Goal: Register for event/course

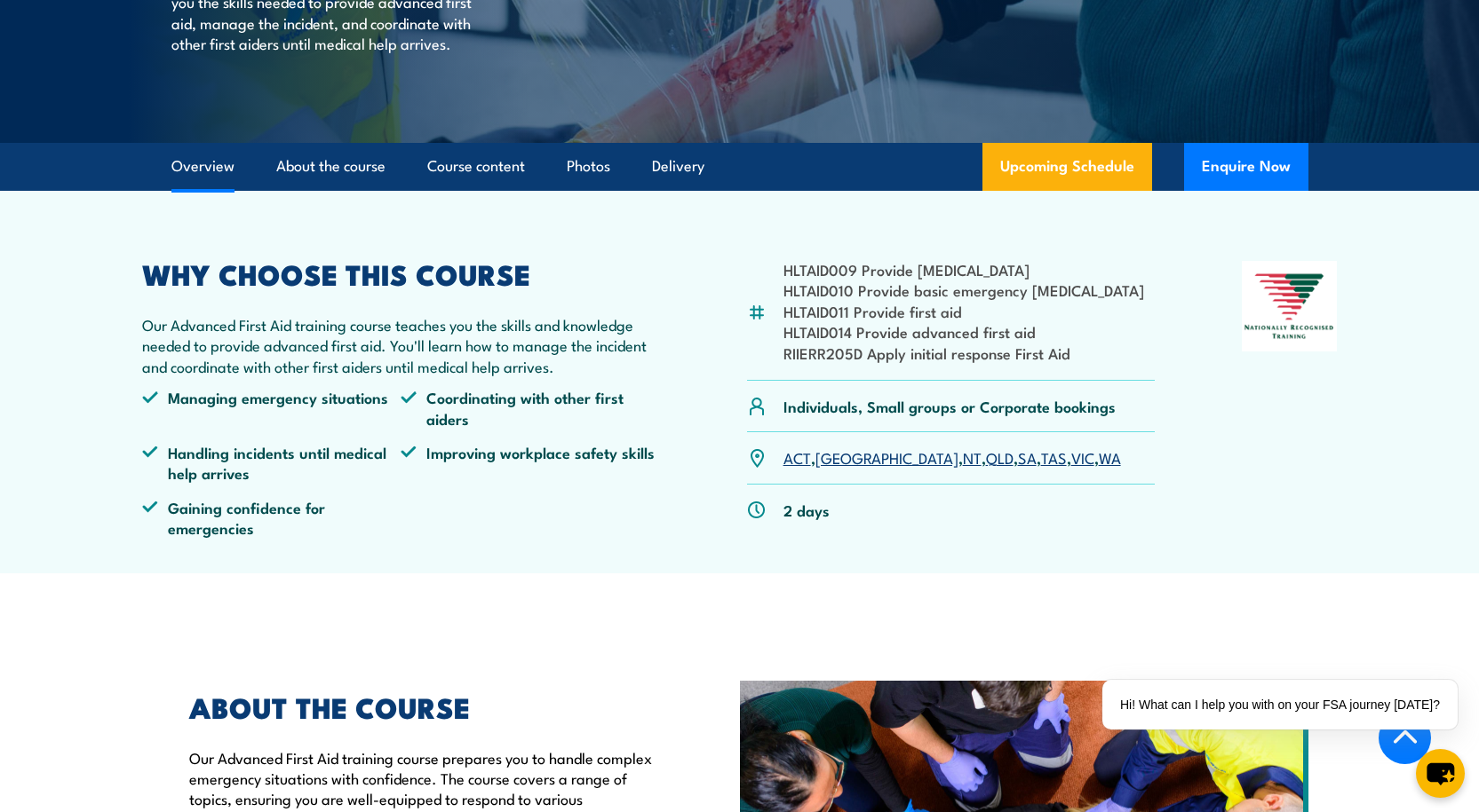
scroll to position [355, 0]
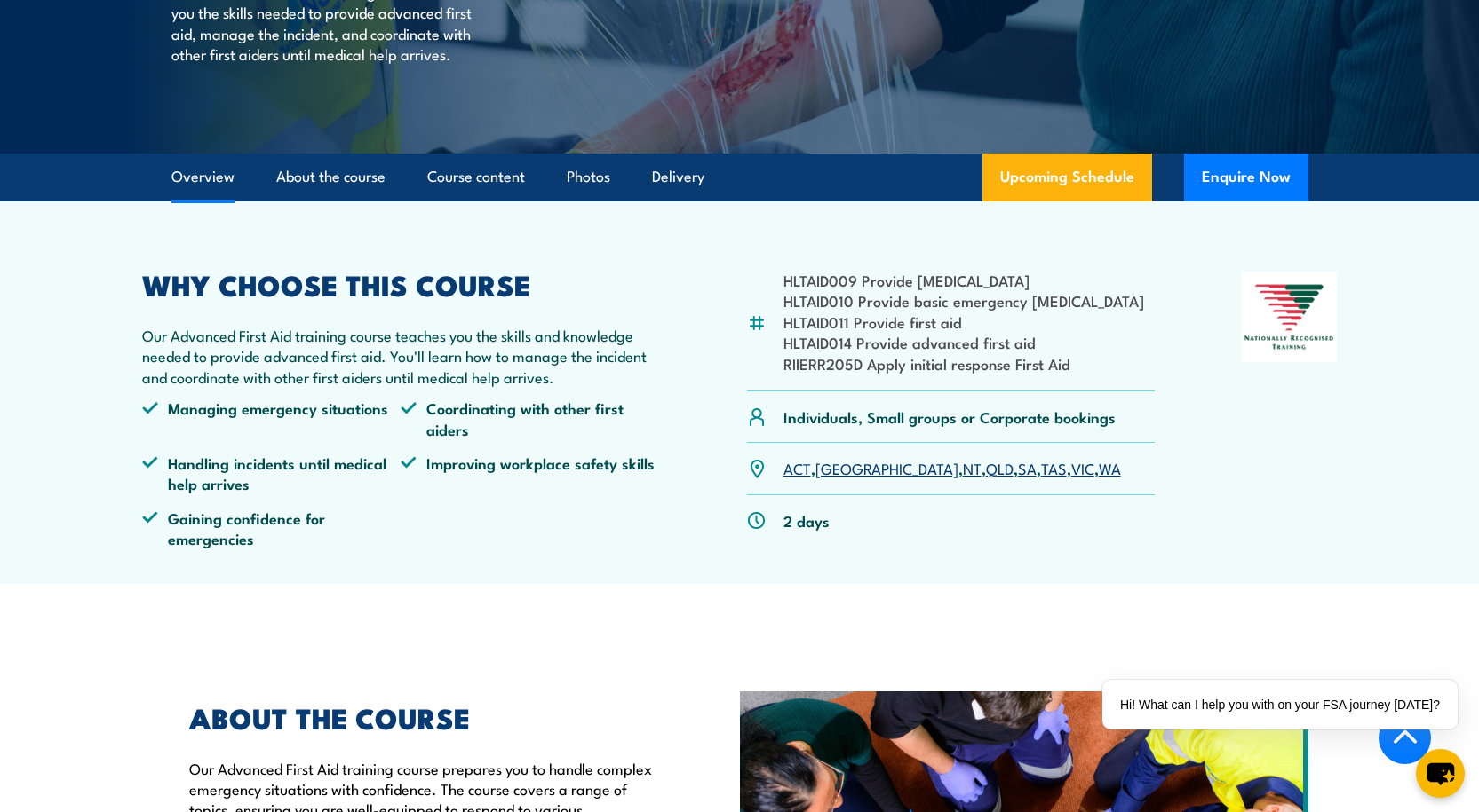
click at [1071, 467] on link "VIC" at bounding box center [1082, 468] width 23 height 22
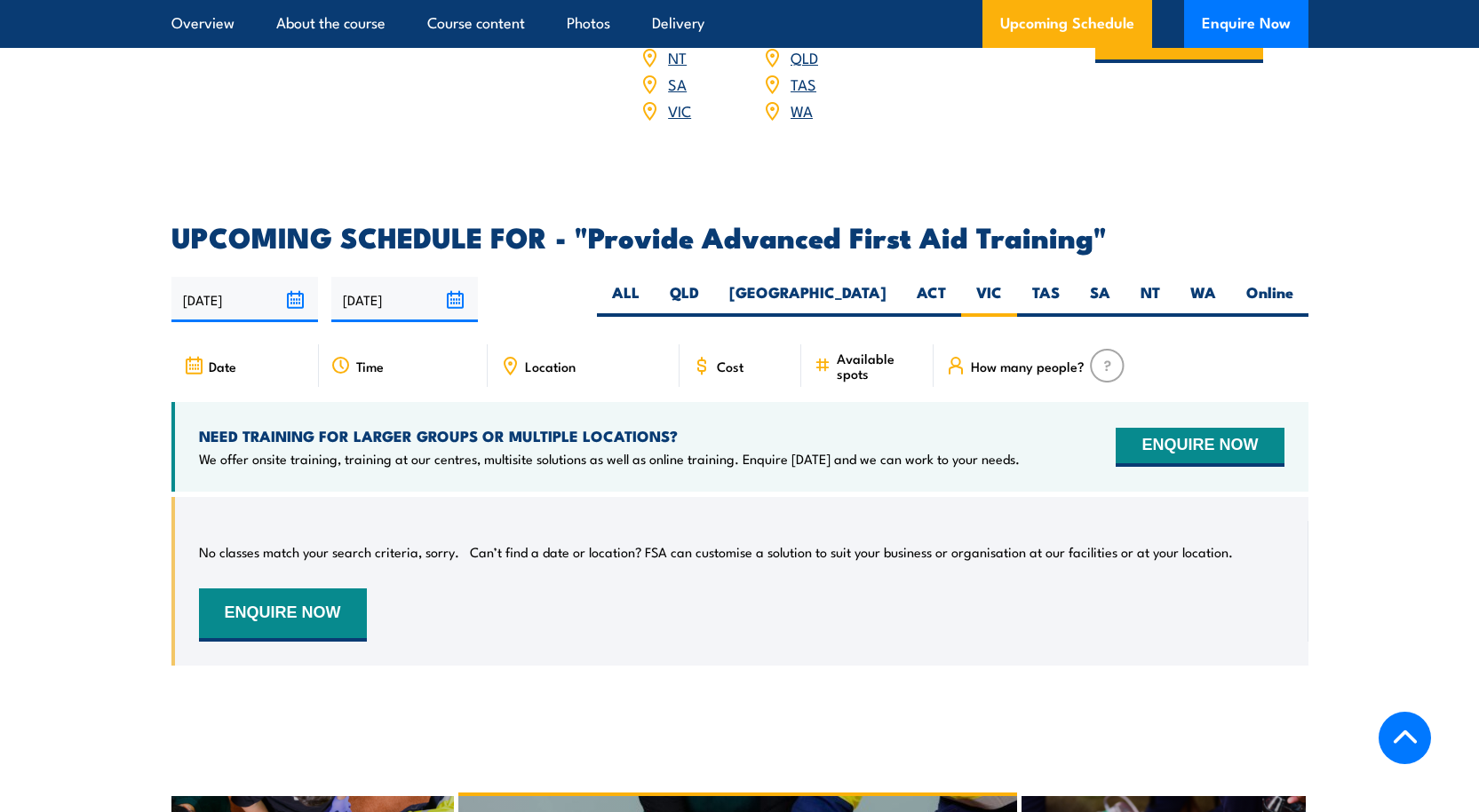
scroll to position [2642, 0]
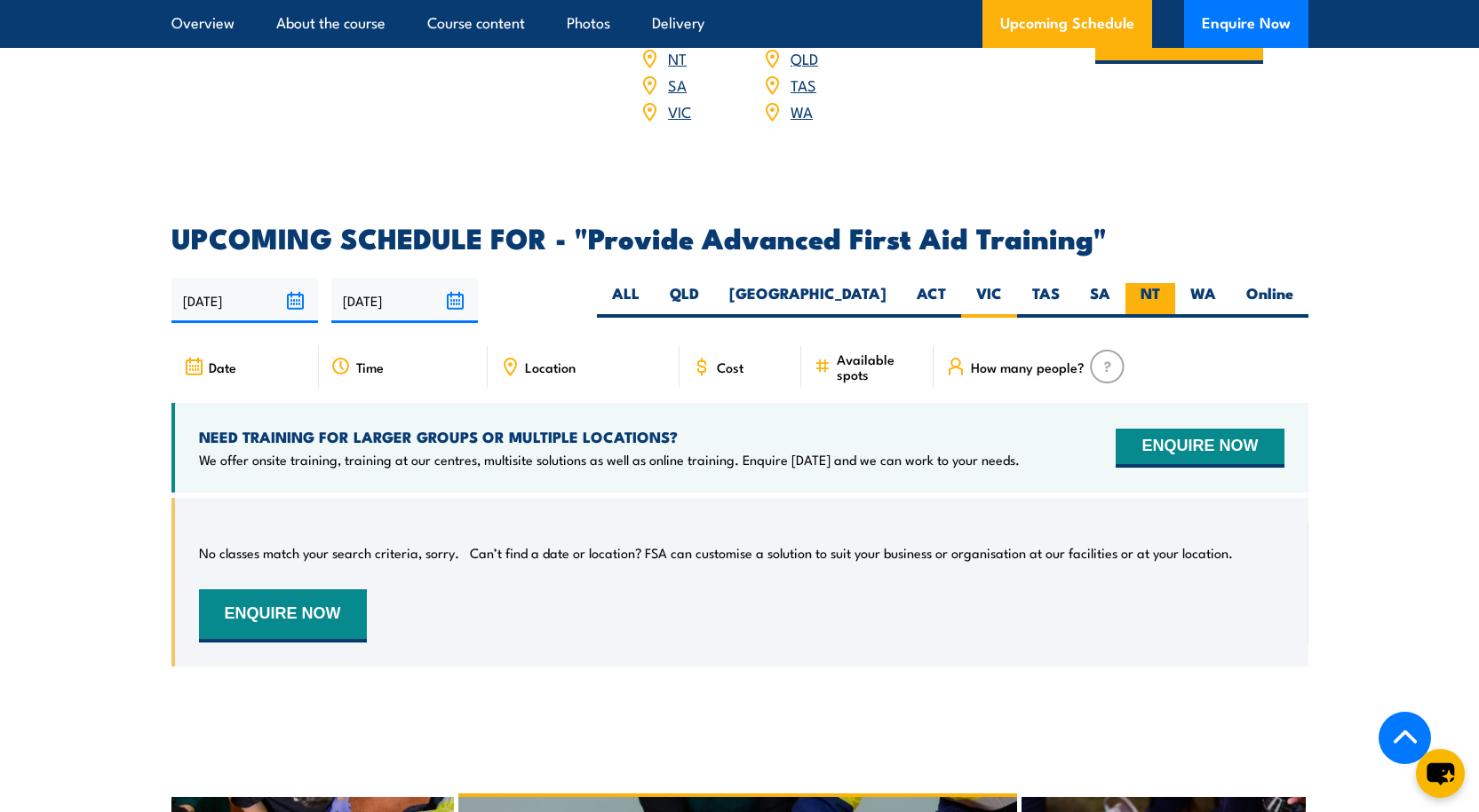
click at [1142, 283] on label "NT" at bounding box center [1150, 300] width 50 height 34
click at [1160, 283] on input "NT" at bounding box center [1166, 289] width 12 height 12
radio input "true"
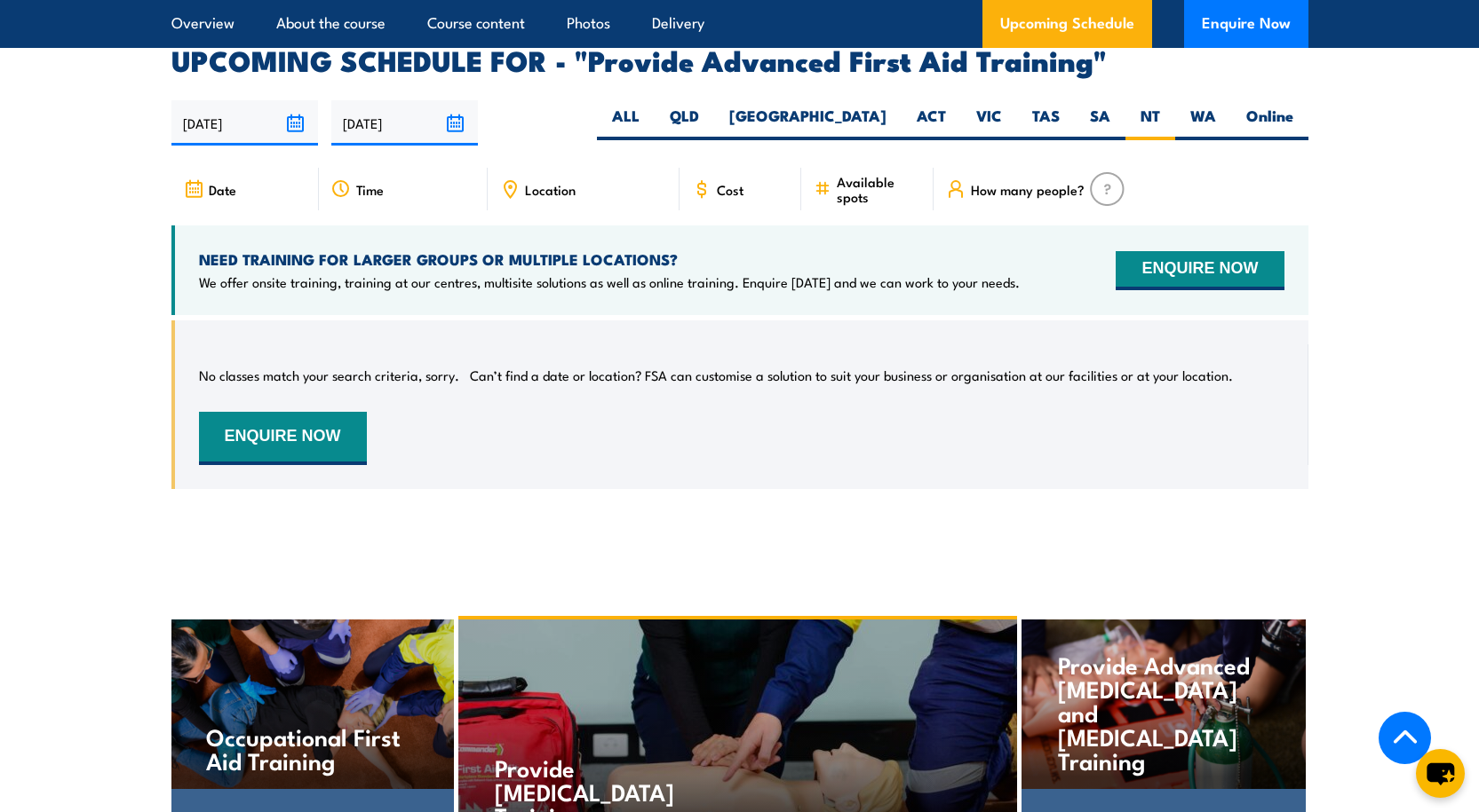
scroll to position [2642, 0]
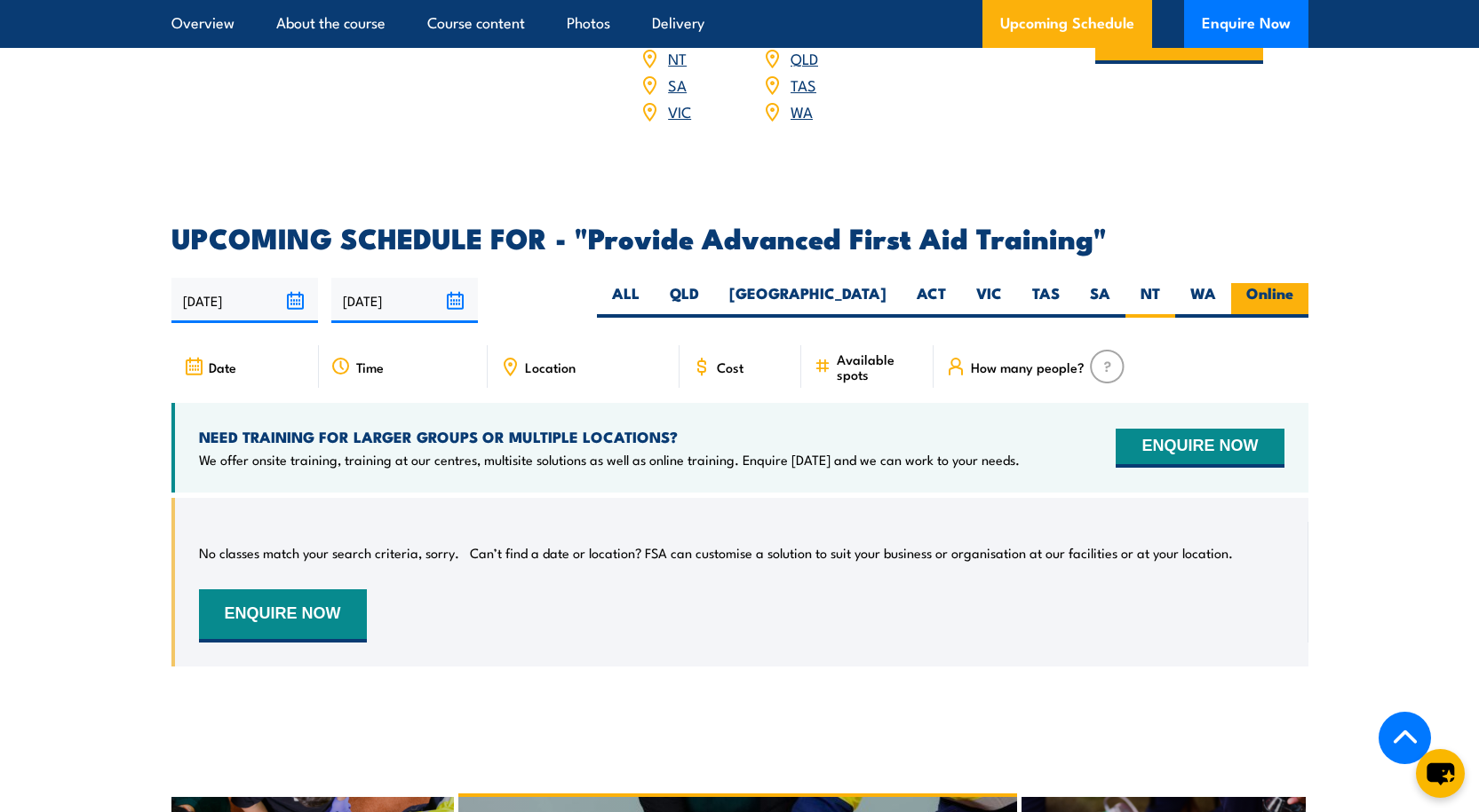
click at [1287, 283] on label "Online" at bounding box center [1269, 300] width 77 height 34
click at [1294, 283] on input "Online" at bounding box center [1300, 289] width 12 height 12
radio input "true"
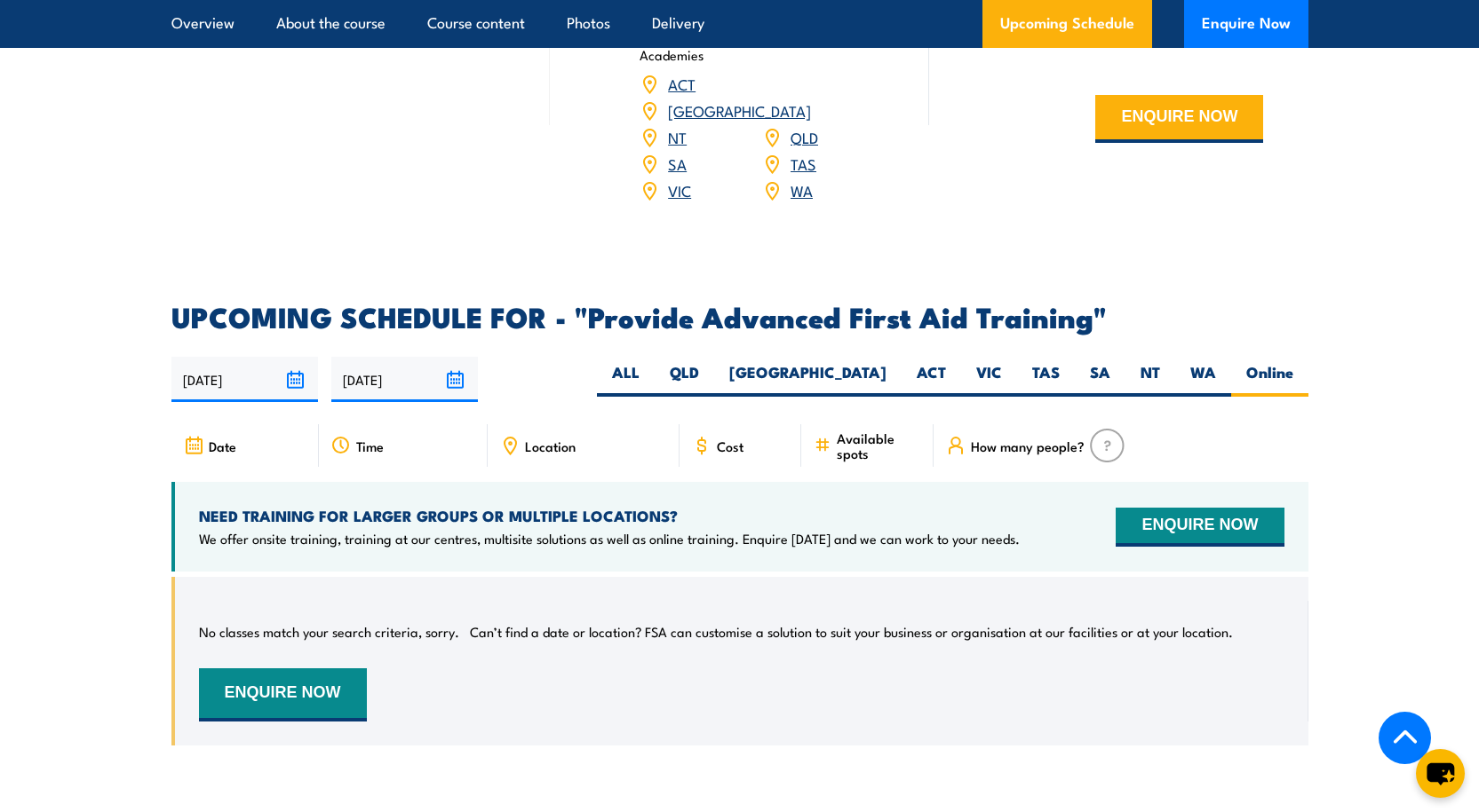
scroll to position [2662, 0]
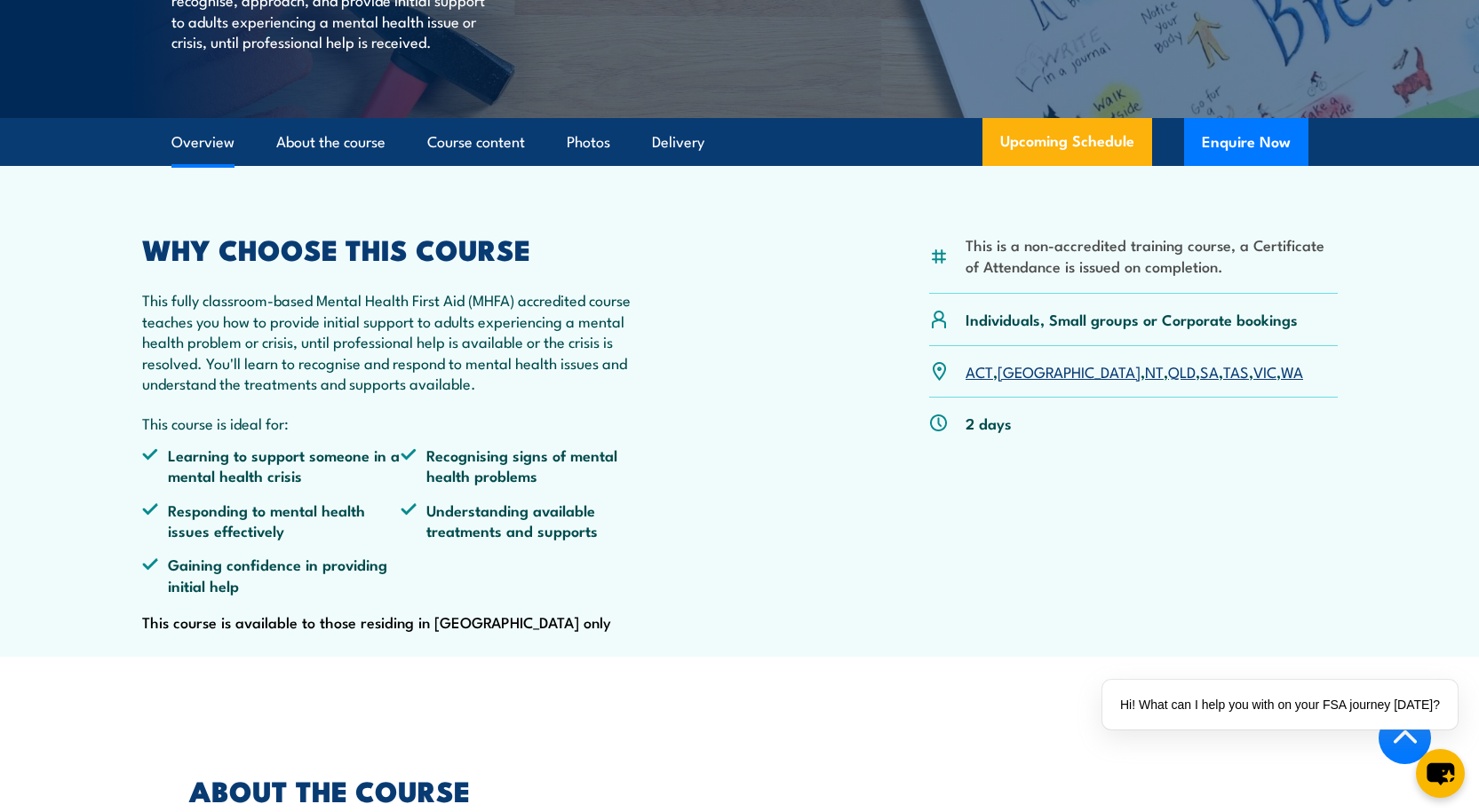
scroll to position [444, 0]
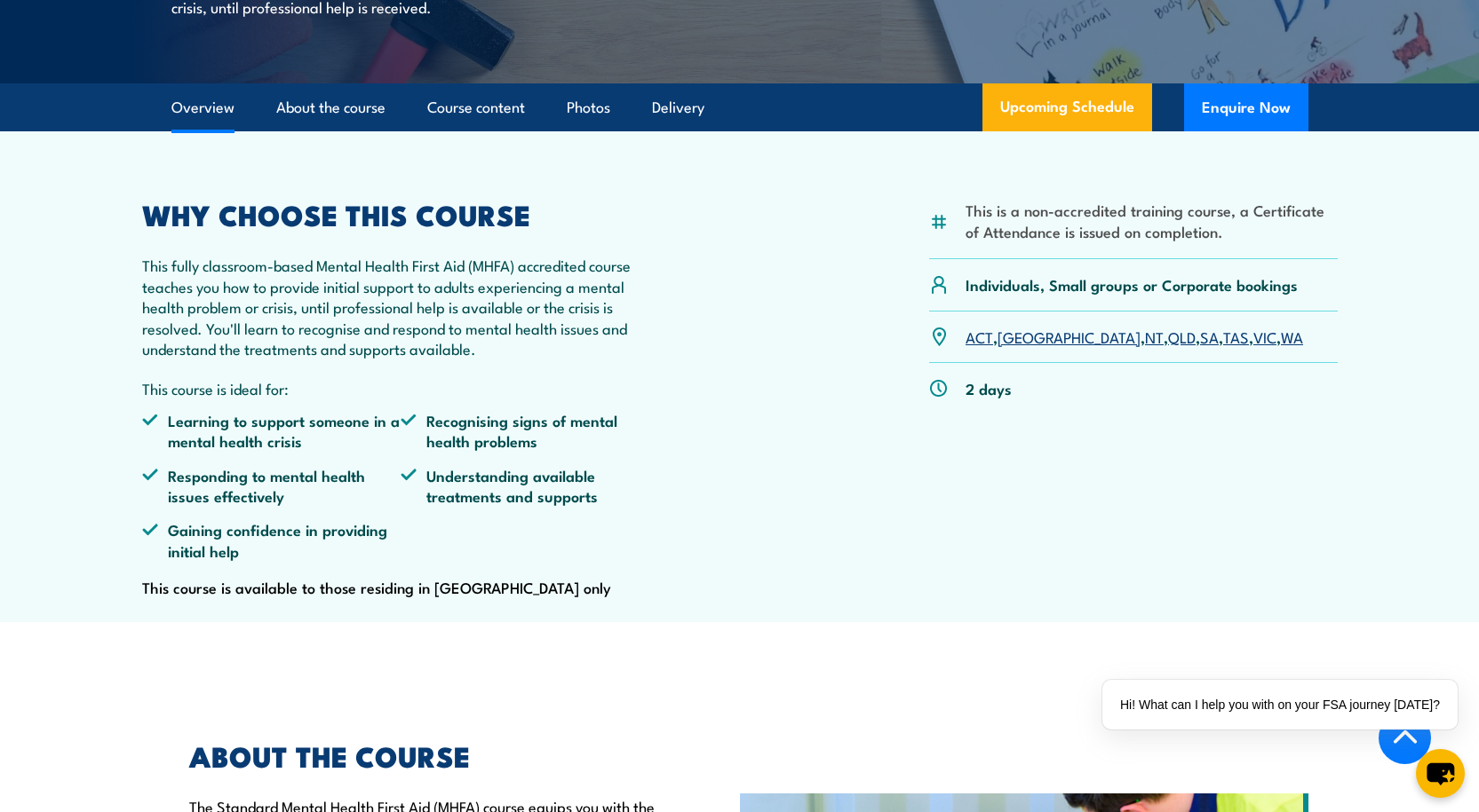
click at [1145, 347] on link "NT" at bounding box center [1154, 337] width 19 height 22
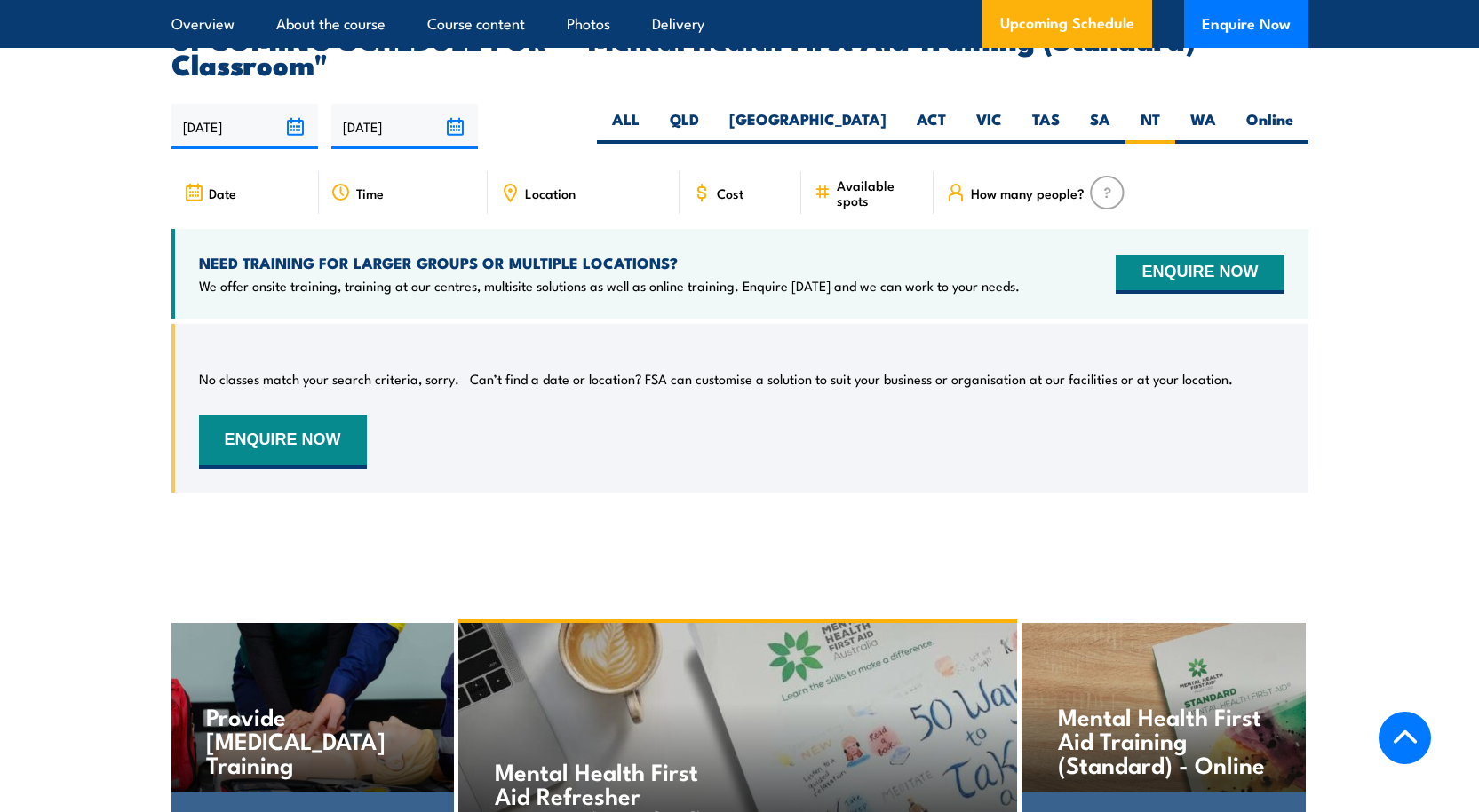
scroll to position [3199, 0]
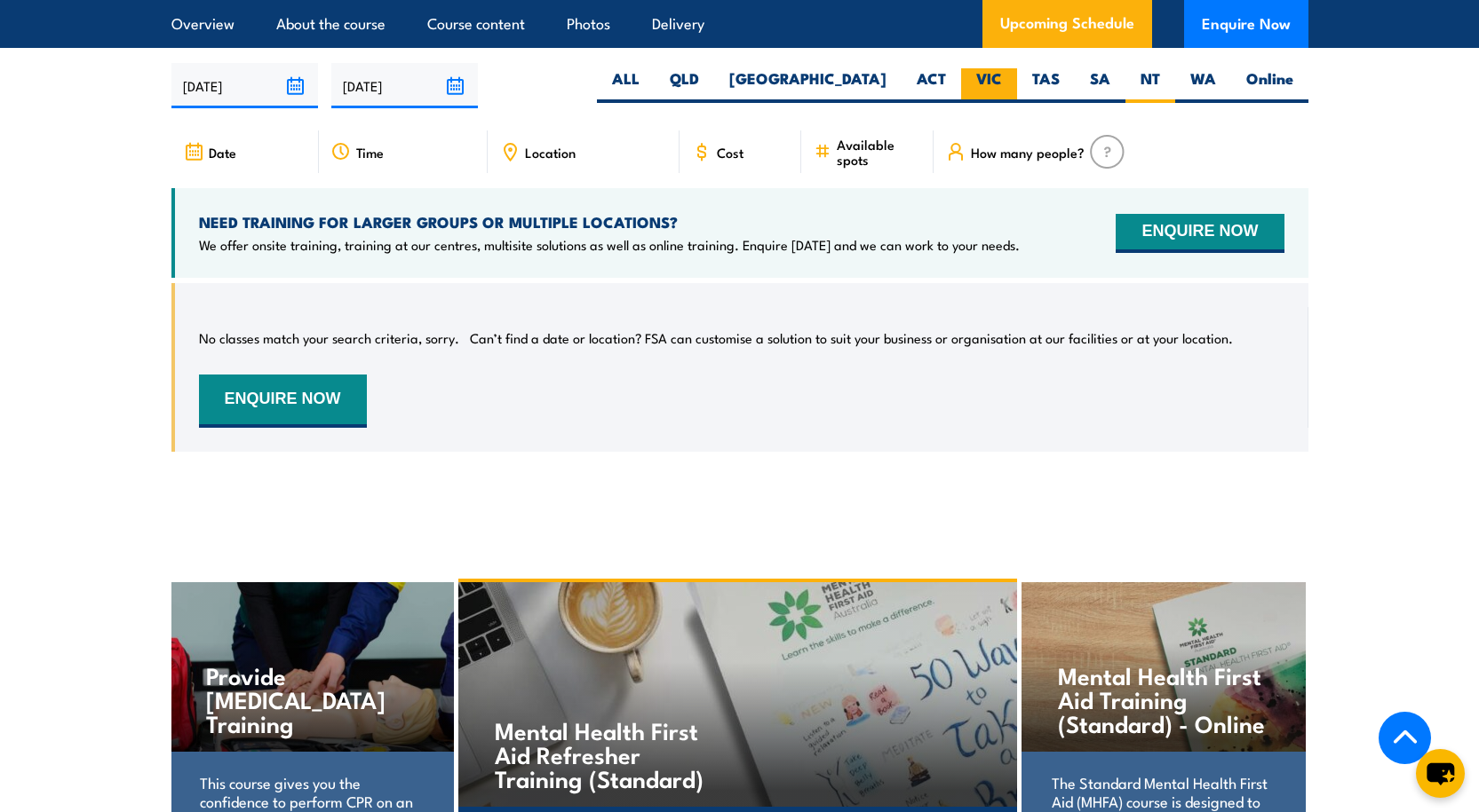
click at [1007, 97] on label "VIC" at bounding box center [989, 85] width 56 height 34
click at [1007, 80] on input "VIC" at bounding box center [1008, 74] width 12 height 12
radio input "true"
